Goal: Check status

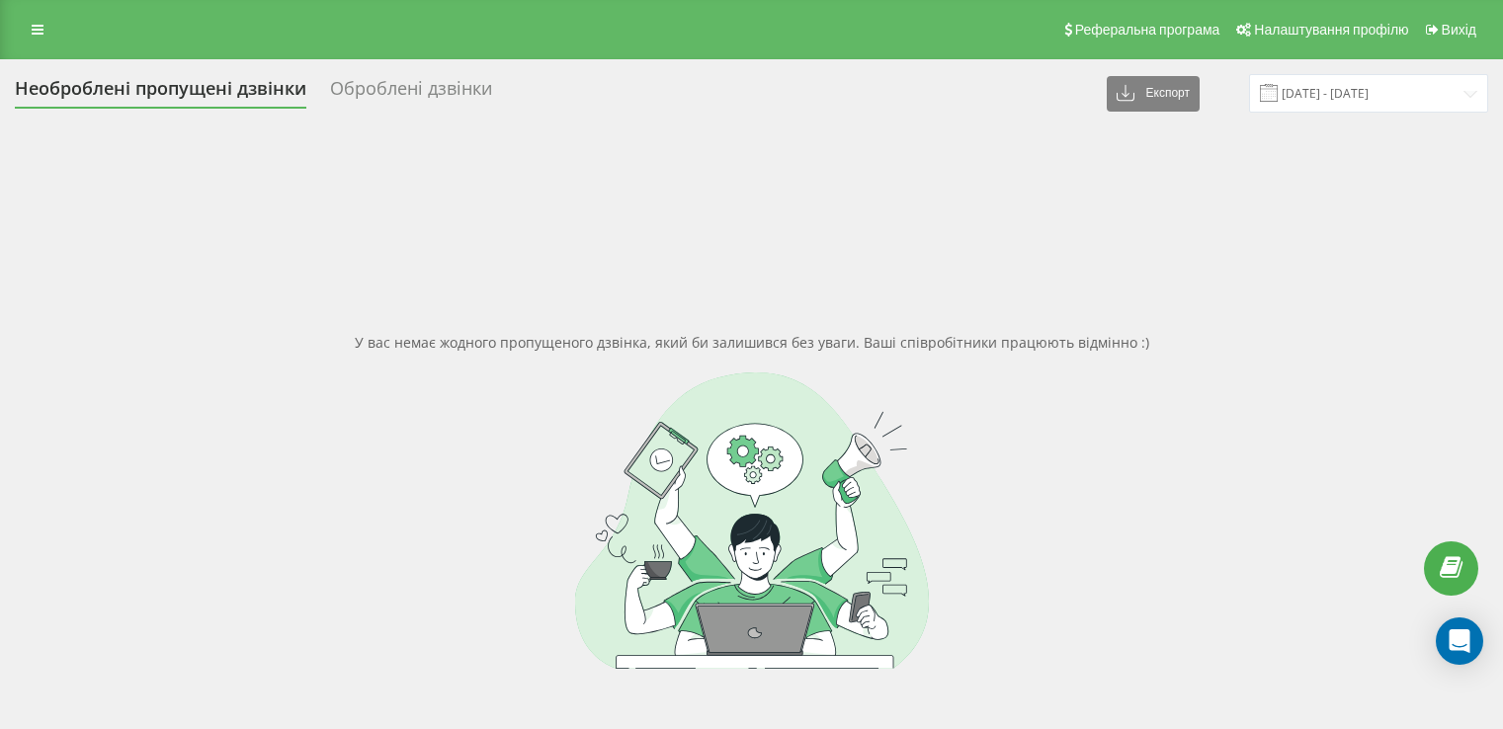
click at [34, 28] on icon at bounding box center [38, 30] width 12 height 14
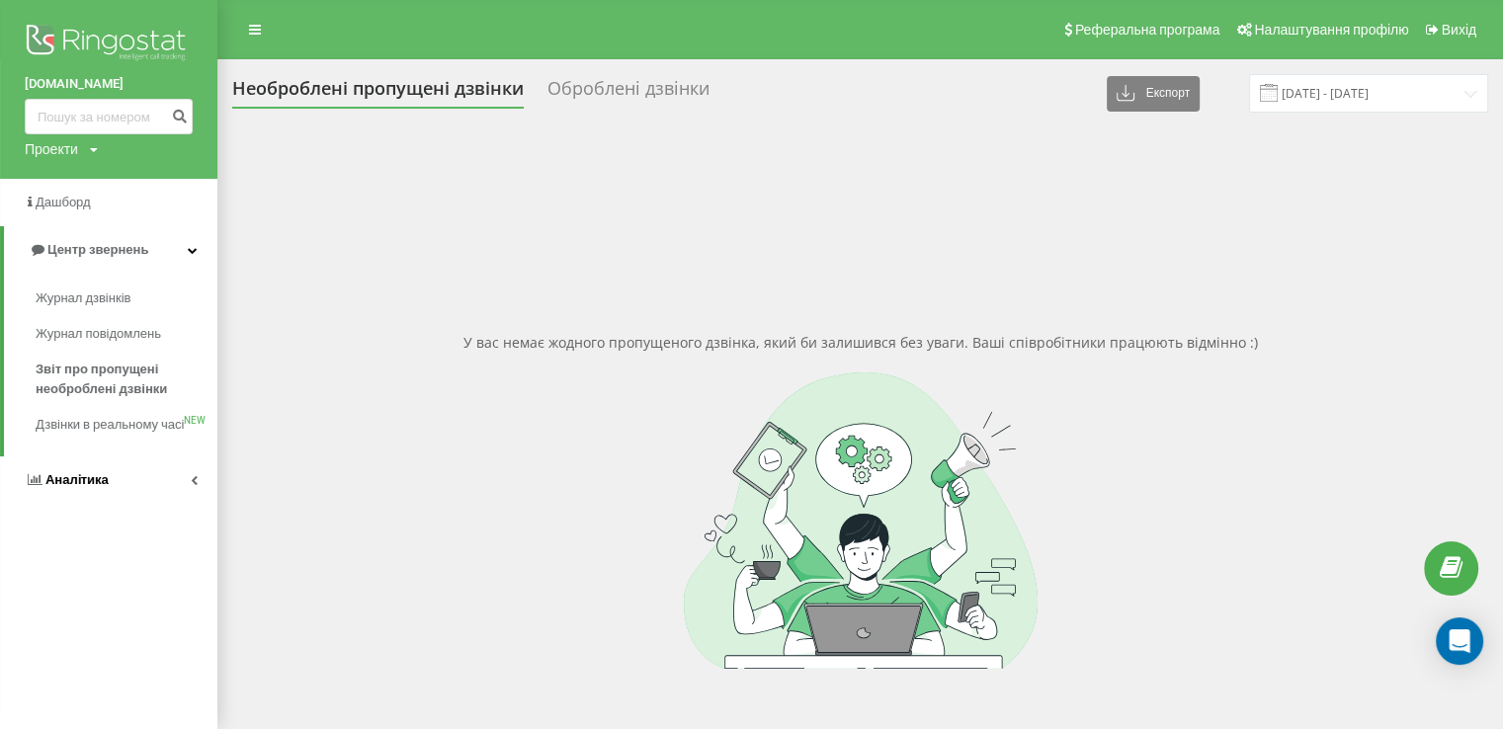
click at [87, 487] on span "Аналiтика" at bounding box center [76, 479] width 63 height 15
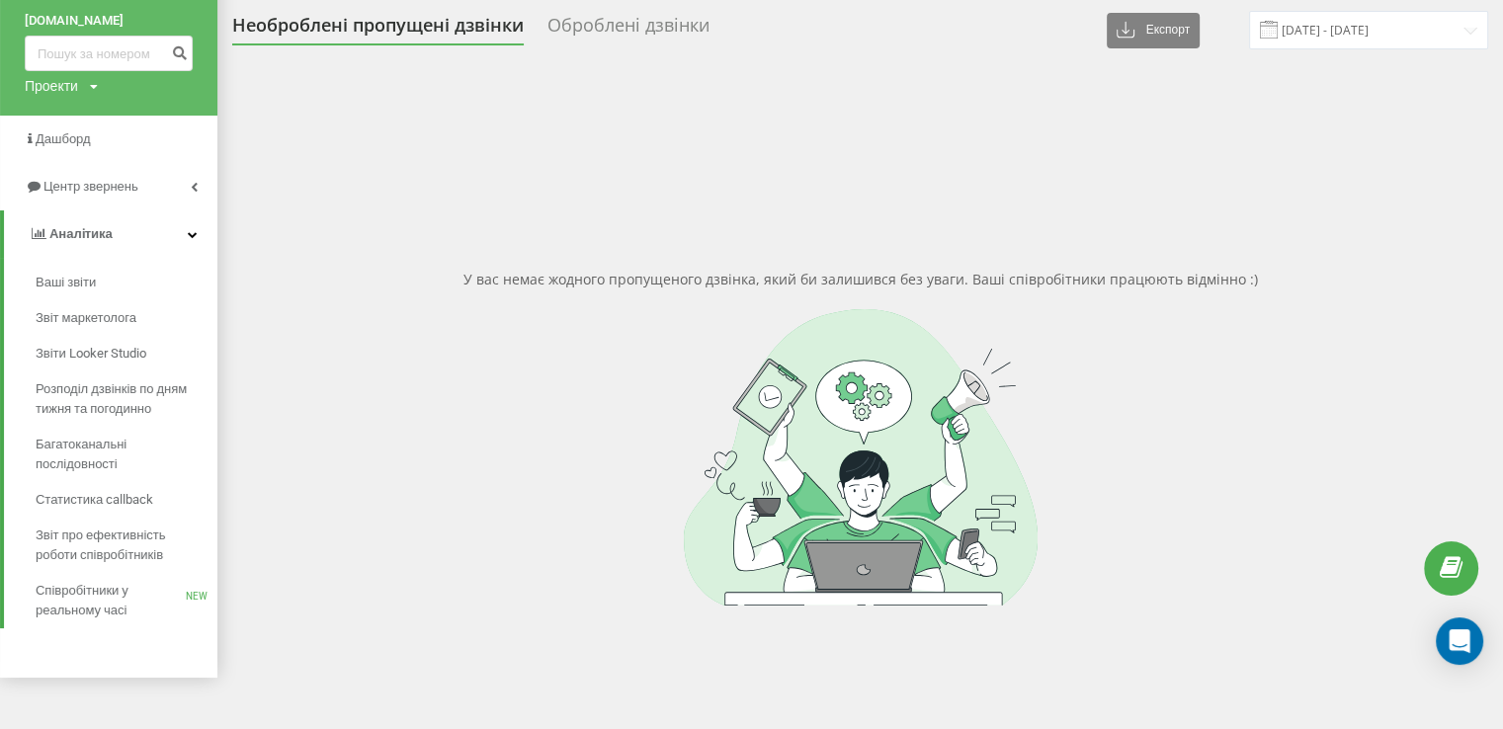
scroll to position [99, 0]
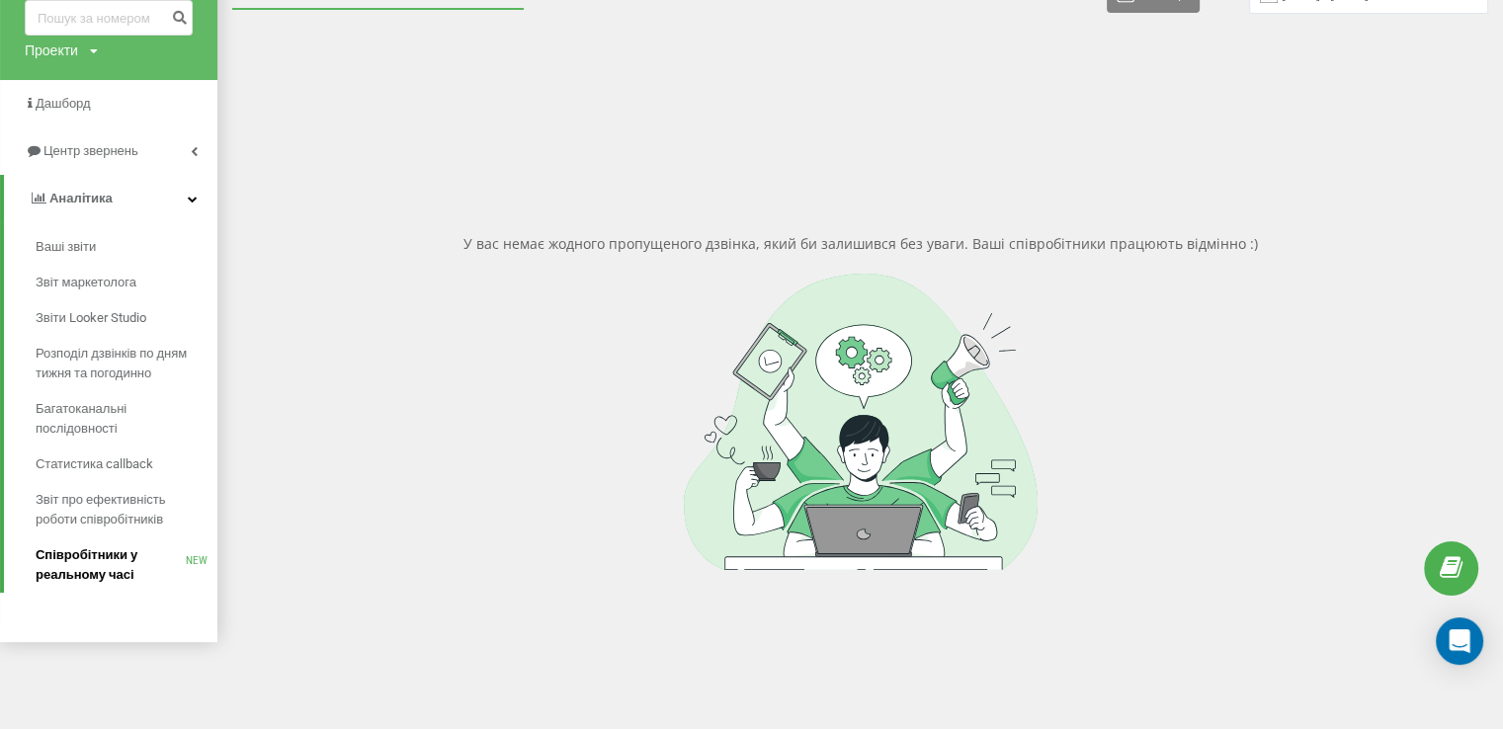
click at [98, 550] on span "Співробітники у реальному часі" at bounding box center [111, 565] width 150 height 40
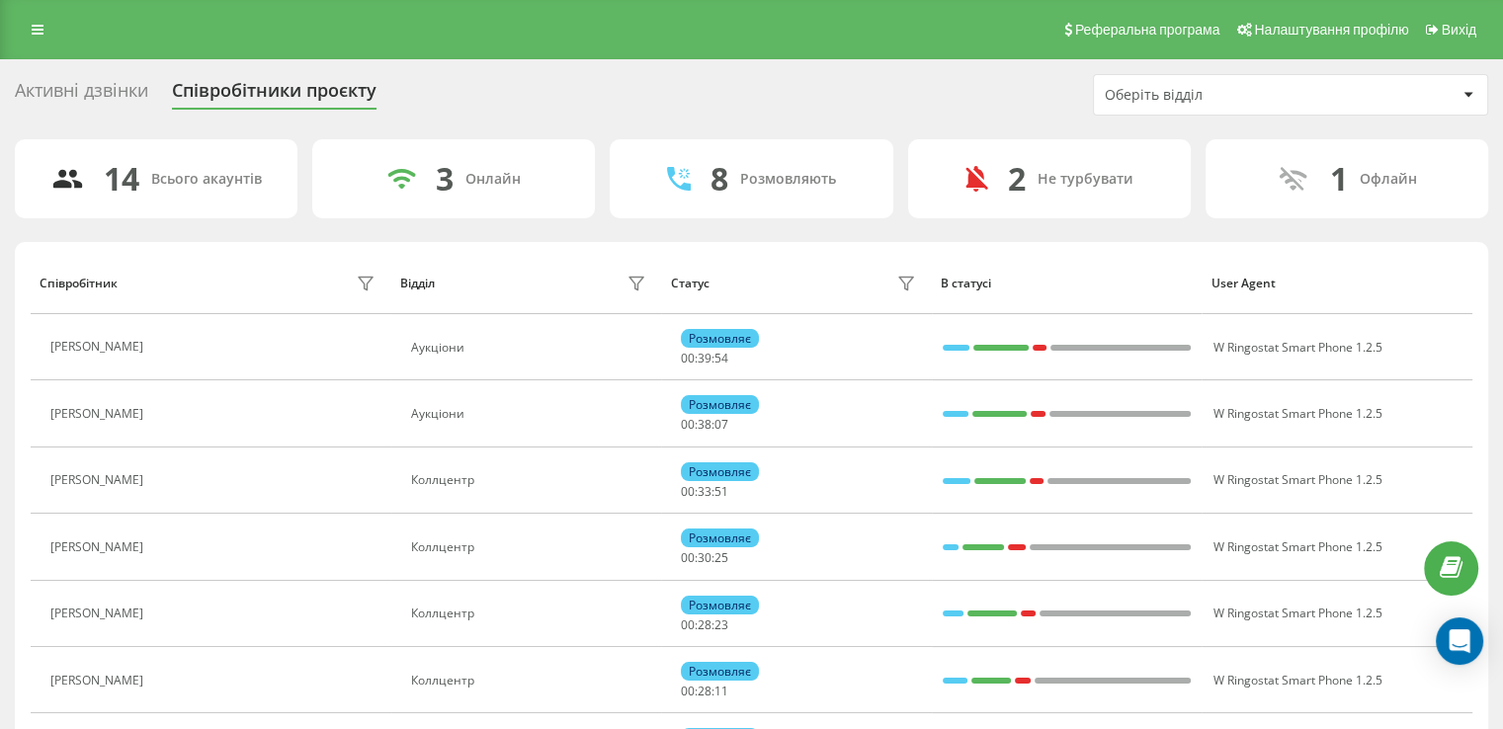
click at [1217, 96] on div "Оберіть відділ" at bounding box center [1223, 95] width 236 height 17
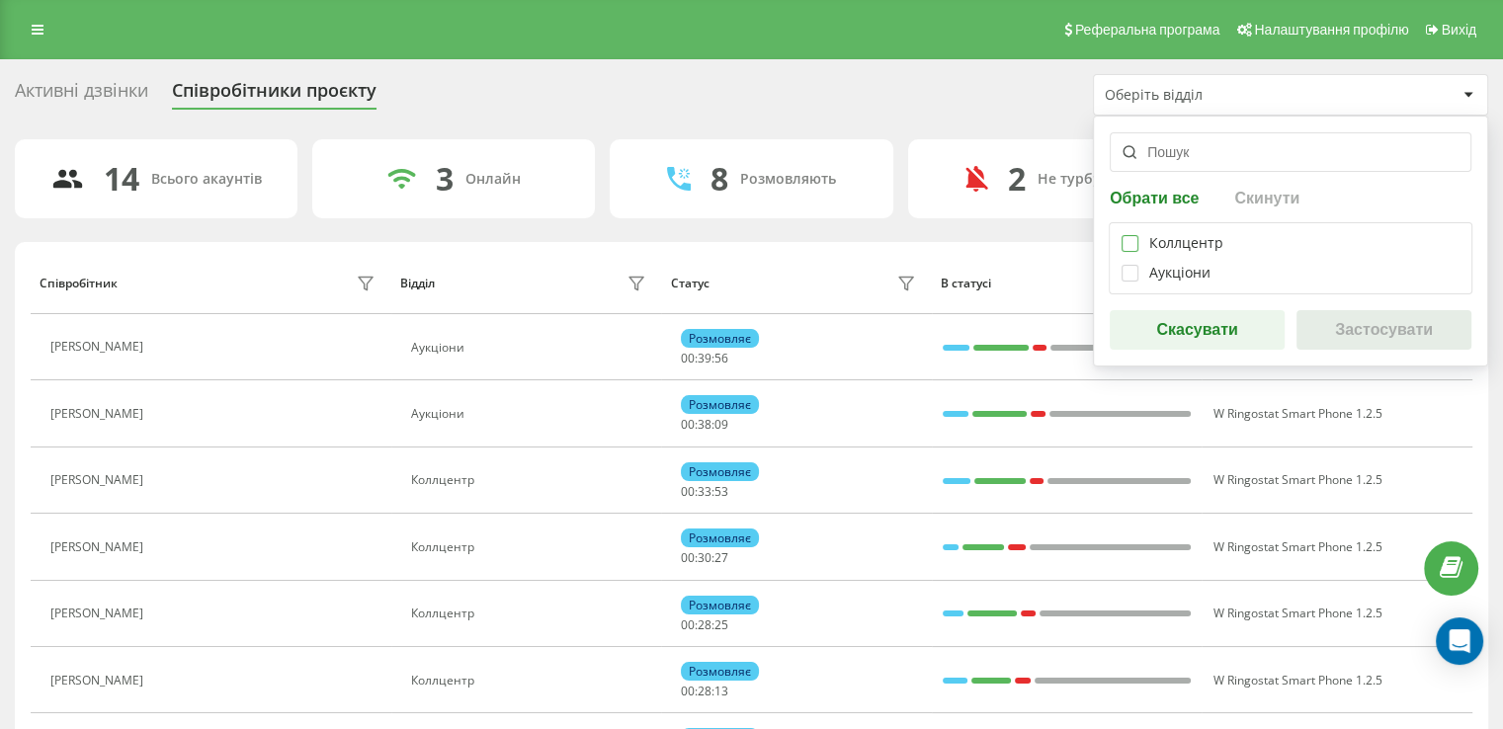
drag, startPoint x: 1126, startPoint y: 239, endPoint x: 1430, endPoint y: 357, distance: 326.3
click at [1127, 235] on label at bounding box center [1130, 235] width 17 height 0
checkbox input "true"
click at [1377, 322] on button "Застосувати" at bounding box center [1384, 330] width 175 height 40
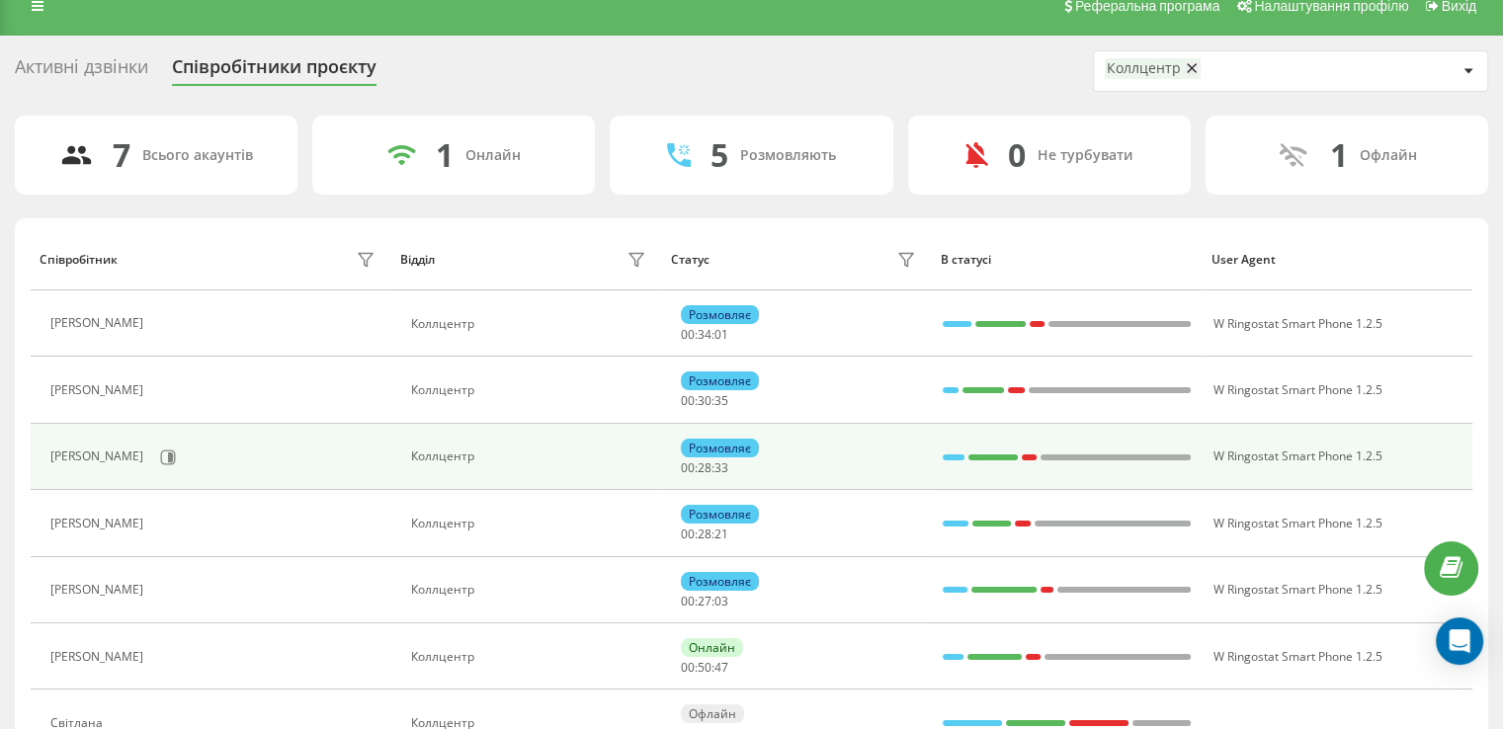
scroll to position [123, 0]
